Goal: Task Accomplishment & Management: Manage account settings

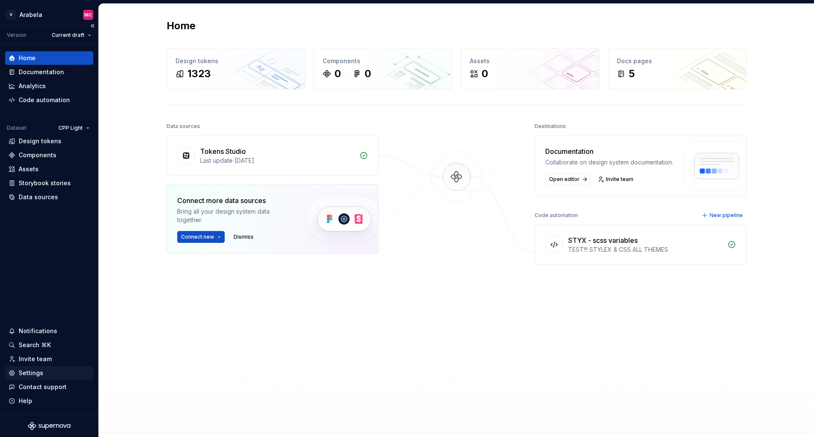
click at [16, 376] on div "Settings" at bounding box center [48, 373] width 81 height 8
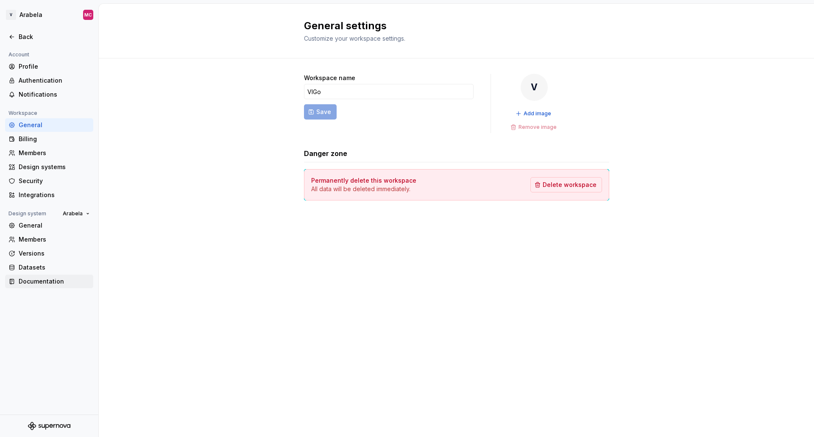
click at [31, 281] on div "Documentation" at bounding box center [54, 281] width 71 height 8
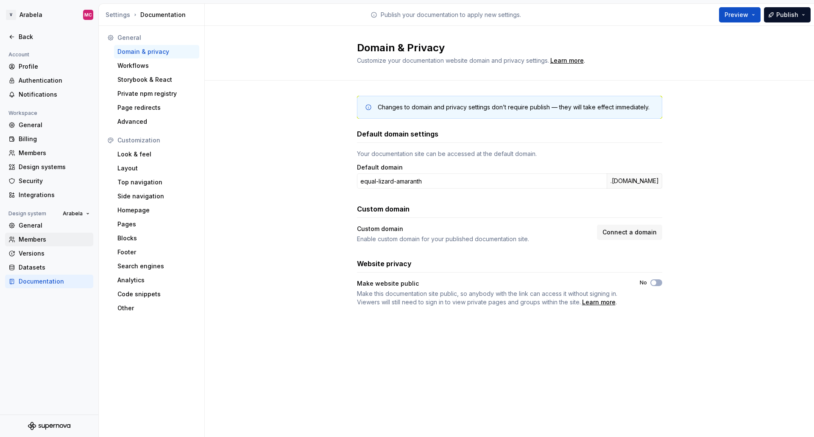
click at [31, 245] on div "Members" at bounding box center [49, 240] width 88 height 14
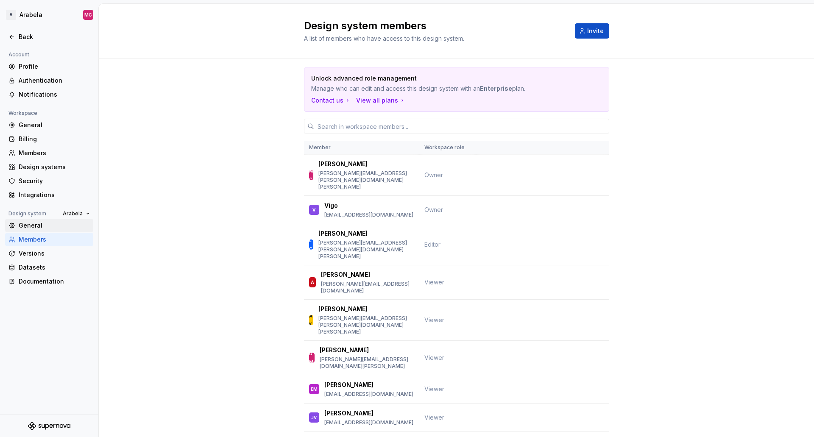
click at [37, 222] on div "General" at bounding box center [54, 225] width 71 height 8
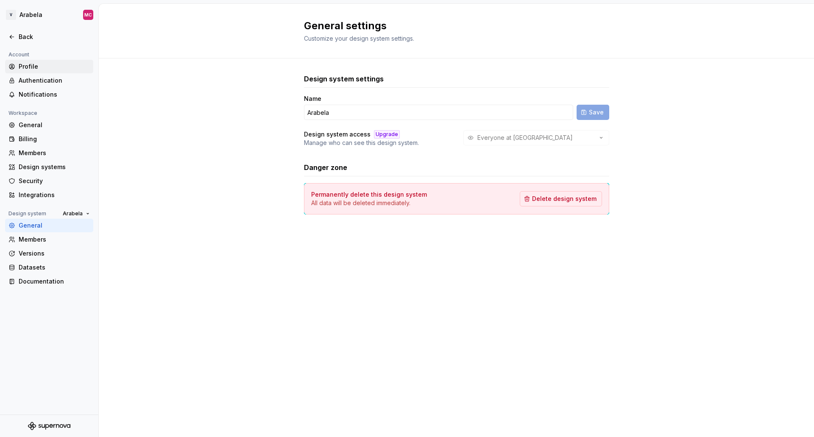
click at [12, 70] on icon at bounding box center [11, 66] width 7 height 7
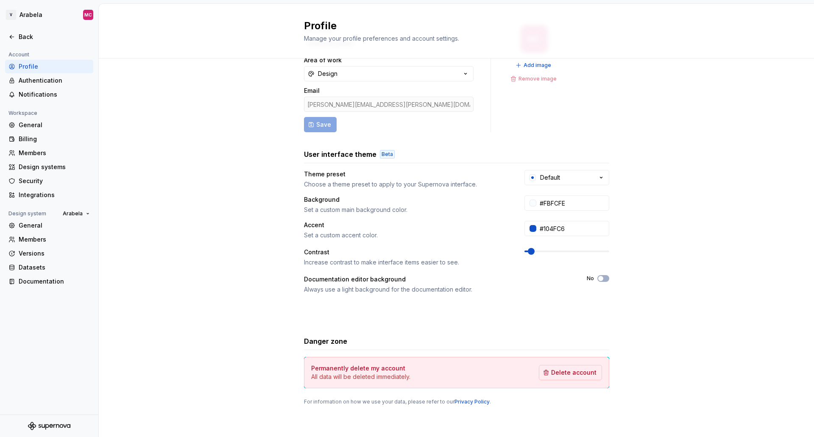
scroll to position [49, 0]
click at [41, 78] on div "Authentication" at bounding box center [54, 80] width 71 height 8
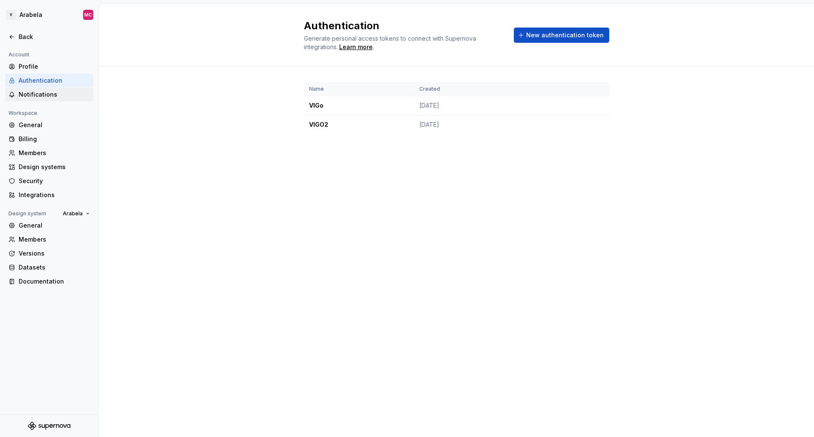
click at [47, 97] on div "Notifications" at bounding box center [54, 94] width 71 height 8
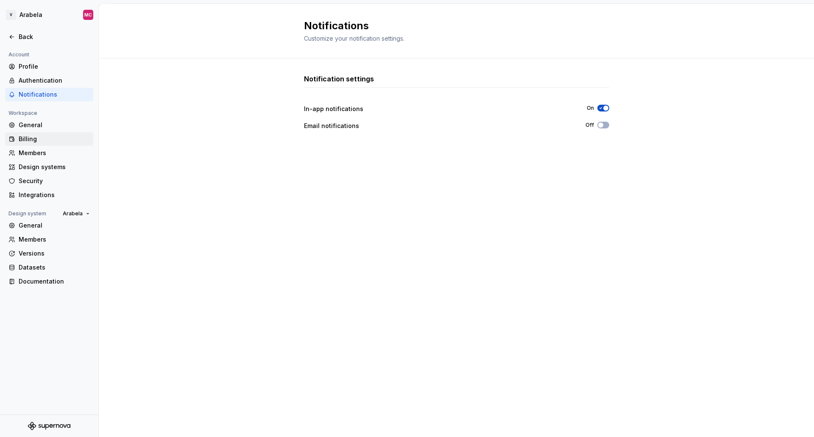
click at [26, 141] on div "Billing" at bounding box center [54, 139] width 71 height 8
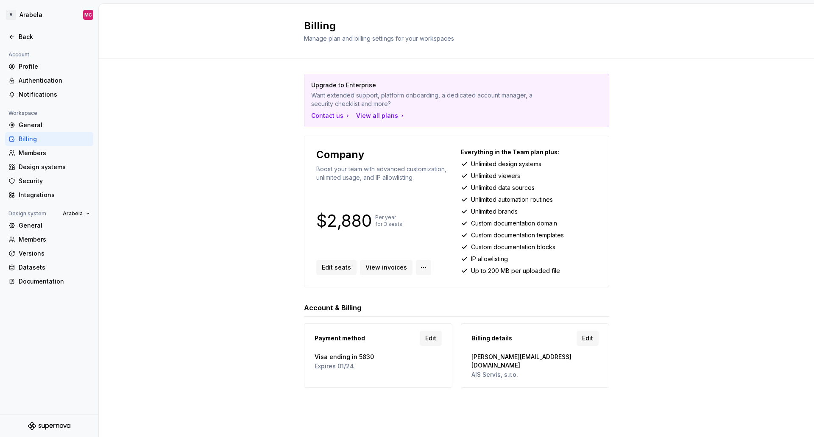
click at [419, 264] on html "V Arabela MC Back Account Profile Authentication Notifications Workspace Genera…" at bounding box center [407, 218] width 814 height 437
click at [387, 269] on html "V Arabela MC Back Account Profile Authentication Notifications Workspace Genera…" at bounding box center [407, 218] width 814 height 437
click at [415, 268] on html "V Arabela MC Back Account Profile Authentication Notifications Workspace Genera…" at bounding box center [407, 218] width 814 height 437
click at [256, 256] on html "V Arabela MC Back Account Profile Authentication Notifications Workspace Genera…" at bounding box center [407, 218] width 814 height 437
click at [418, 267] on html "V Arabela MC Back Account Profile Authentication Notifications Workspace Genera…" at bounding box center [407, 218] width 814 height 437
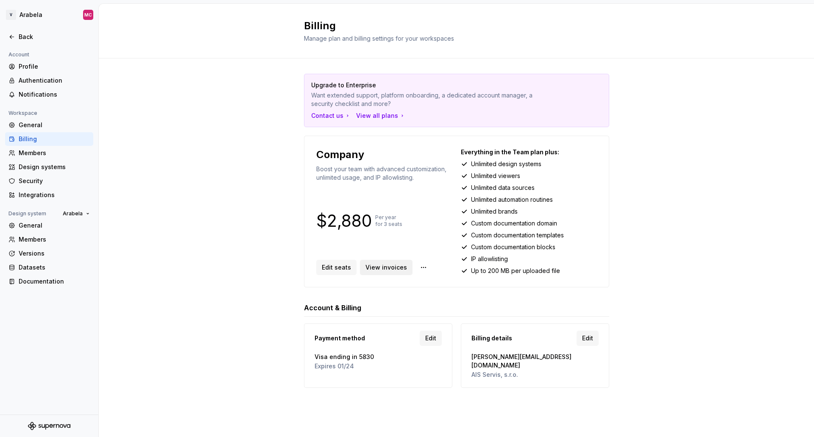
click at [378, 266] on html "V Arabela MC Back Account Profile Authentication Notifications Workspace Genera…" at bounding box center [407, 218] width 814 height 437
click at [329, 218] on p "$2,880" at bounding box center [344, 221] width 56 height 10
click at [389, 219] on p "Per year for 3 seats" at bounding box center [388, 221] width 27 height 14
click at [53, 167] on div "Design systems" at bounding box center [54, 167] width 71 height 8
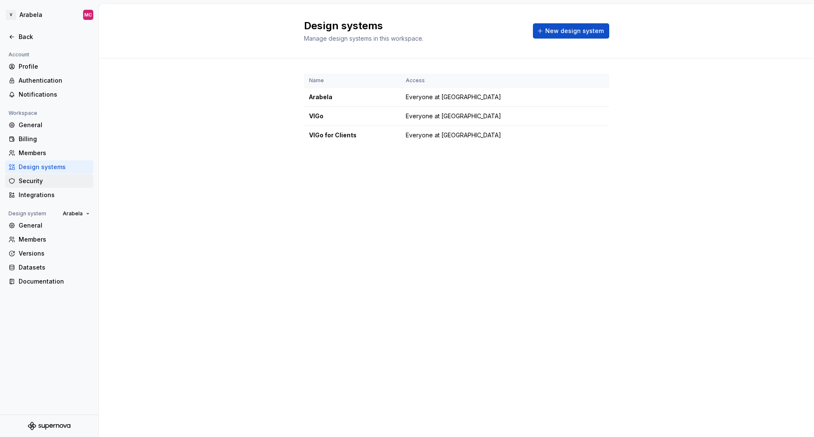
click at [43, 183] on div "Security" at bounding box center [54, 181] width 71 height 8
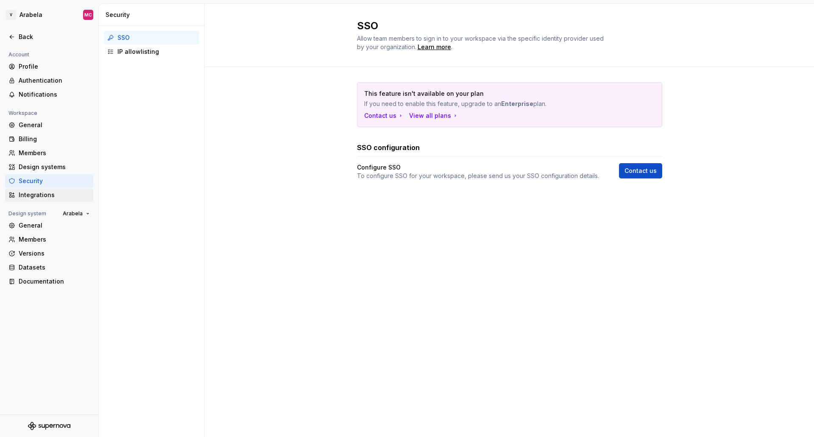
click at [36, 198] on div "Integrations" at bounding box center [54, 195] width 71 height 8
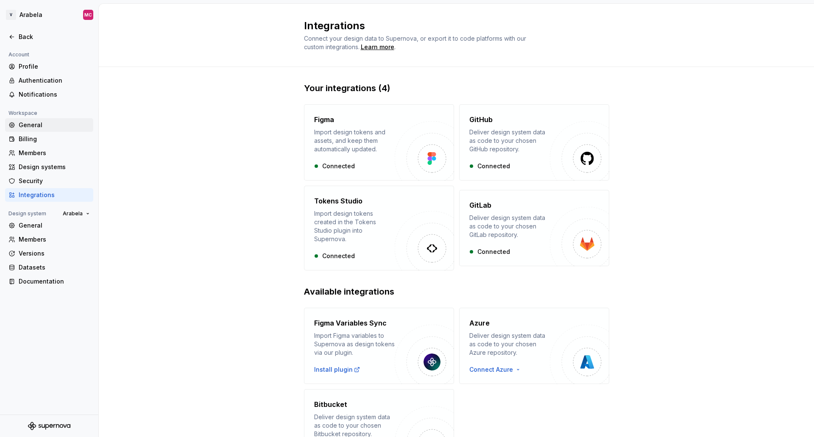
click at [31, 127] on div "General" at bounding box center [54, 125] width 71 height 8
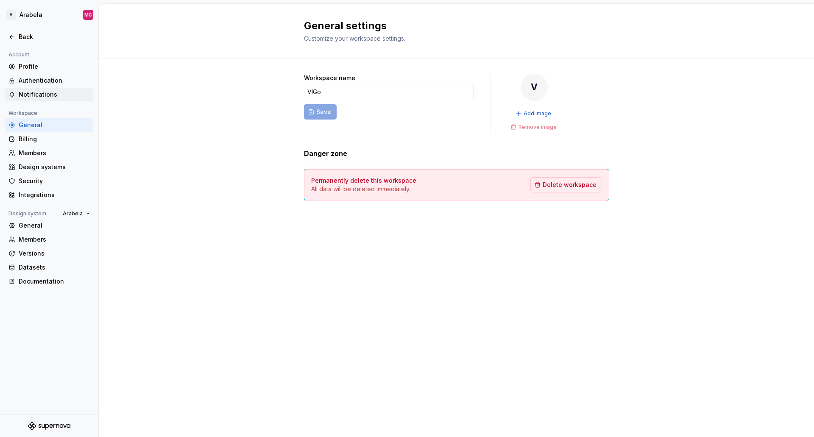
click at [52, 94] on div "Notifications" at bounding box center [54, 94] width 71 height 8
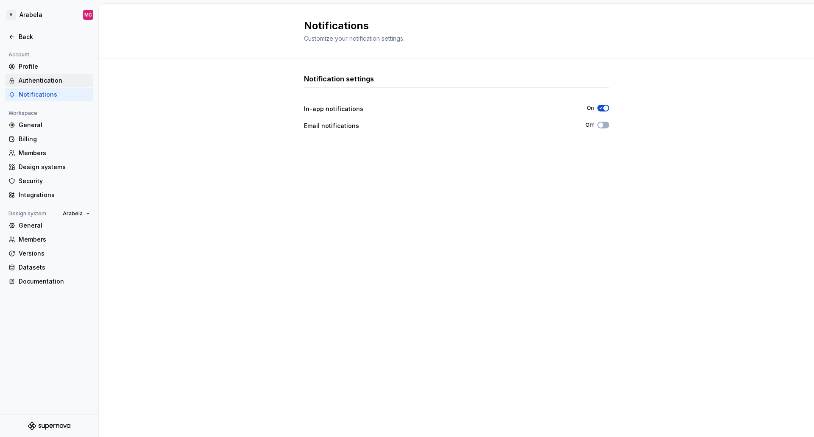
click at [49, 82] on div "Authentication" at bounding box center [54, 80] width 71 height 8
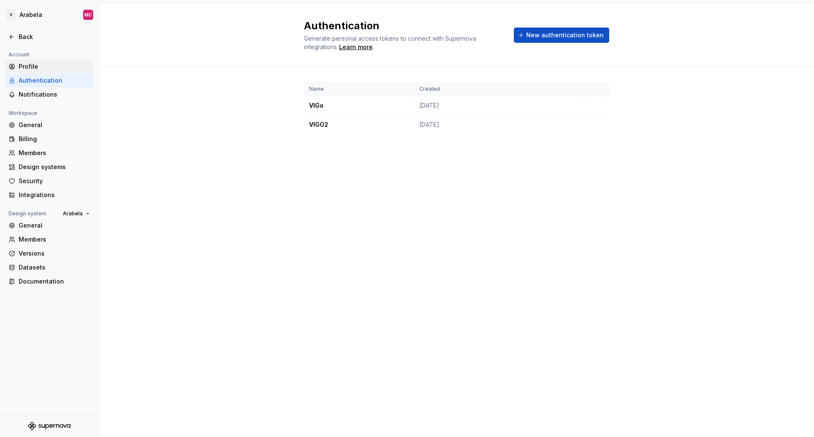
click at [39, 69] on div "Profile" at bounding box center [54, 66] width 71 height 8
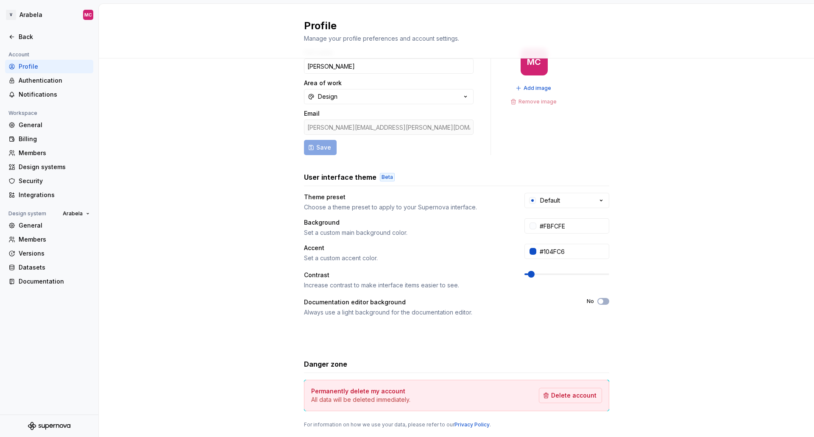
scroll to position [49, 0]
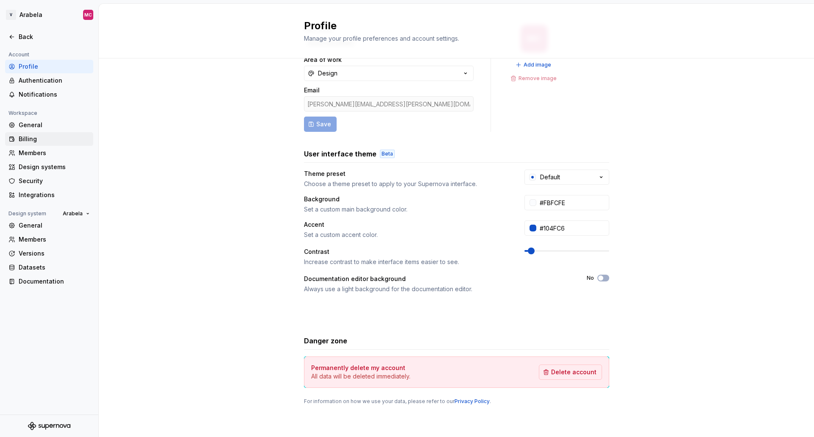
click at [35, 137] on div "Billing" at bounding box center [54, 139] width 71 height 8
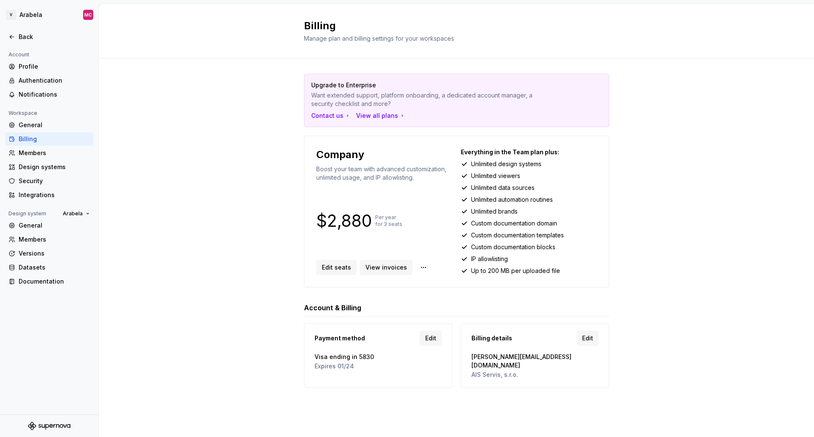
drag, startPoint x: 156, startPoint y: 337, endPoint x: 184, endPoint y: 97, distance: 241.6
click at [184, 97] on div "Upgrade to Enterprise Want extended support, platform onboarding, a dedicated a…" at bounding box center [456, 239] width 715 height 362
